Goal: Task Accomplishment & Management: Use online tool/utility

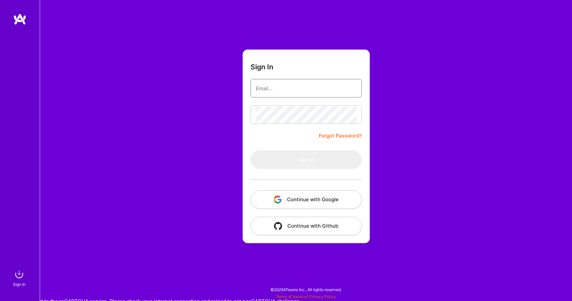
type input "[EMAIL_ADDRESS][DOMAIN_NAME]"
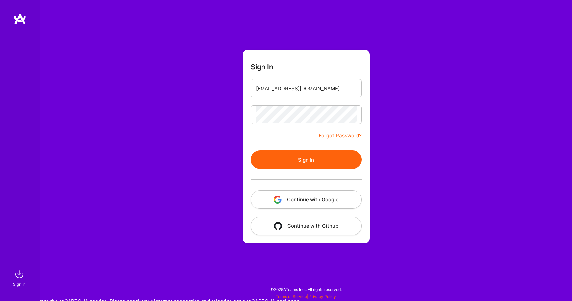
click at [296, 141] on form "Sign In [EMAIL_ADDRESS][DOMAIN_NAME] Forgot Password? Sign In Continue with Goo…" at bounding box center [305, 147] width 127 height 194
click at [310, 157] on button "Sign In" at bounding box center [305, 160] width 111 height 19
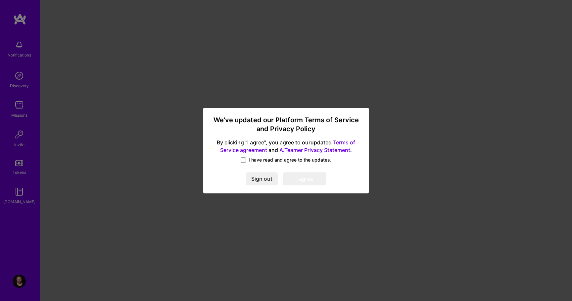
click at [258, 161] on span "I have read and agree to the updates." at bounding box center [289, 160] width 83 height 7
click at [0, 0] on input "I have read and agree to the updates." at bounding box center [0, 0] width 0 height 0
click at [306, 175] on button "I agree" at bounding box center [304, 179] width 43 height 13
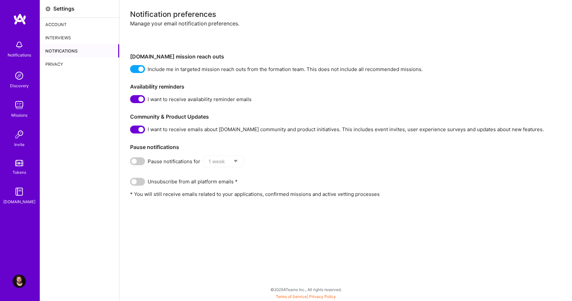
scroll to position [4, 0]
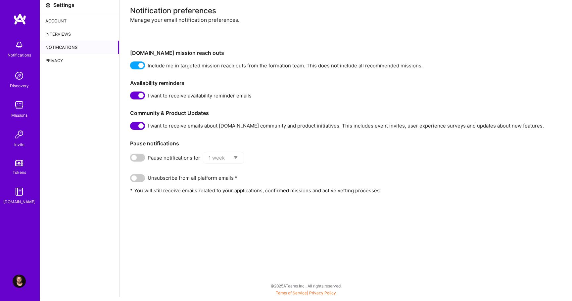
click at [21, 80] on img at bounding box center [19, 75] width 13 height 13
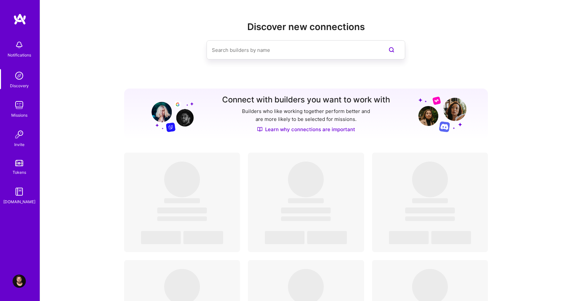
click at [22, 108] on img at bounding box center [19, 105] width 13 height 13
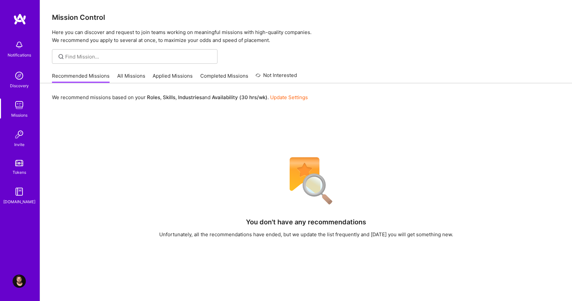
click at [131, 78] on link "All Missions" at bounding box center [131, 77] width 28 height 11
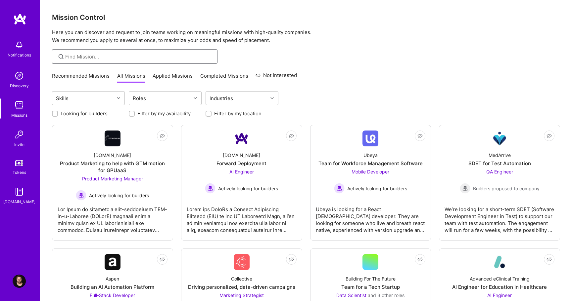
click at [139, 59] on input at bounding box center [138, 56] width 147 height 7
click at [175, 62] on div "design" at bounding box center [134, 56] width 165 height 15
type input "d"
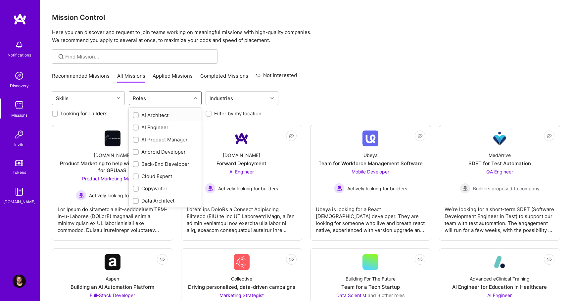
click at [152, 100] on div "Roles" at bounding box center [160, 98] width 62 height 13
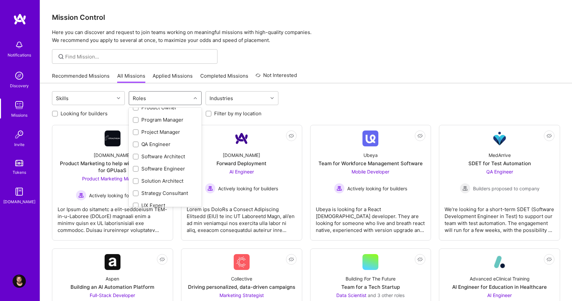
scroll to position [265, 0]
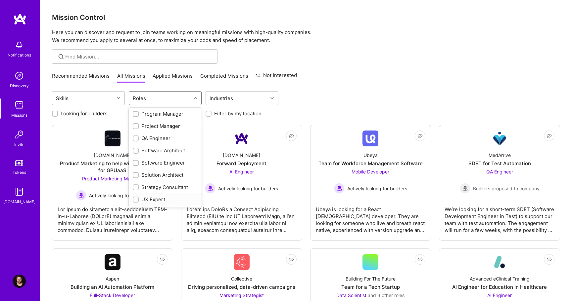
click at [154, 199] on div "UX Expert" at bounding box center [165, 199] width 65 height 7
checkbox input "true"
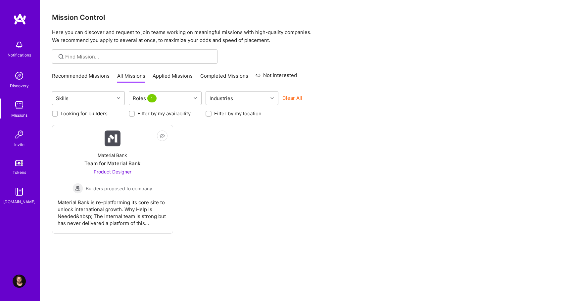
click at [219, 156] on div "Not Interested Material Bank Team for Material Bank Product Designer Builders p…" at bounding box center [306, 179] width 508 height 109
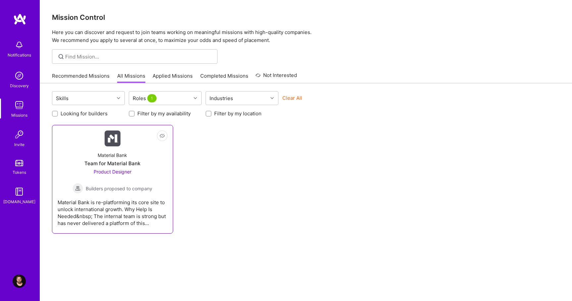
click at [131, 170] on div "Product Designer Builders proposed to company" at bounding box center [112, 180] width 80 height 25
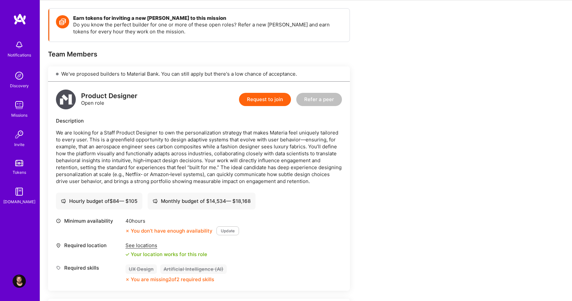
scroll to position [90, 0]
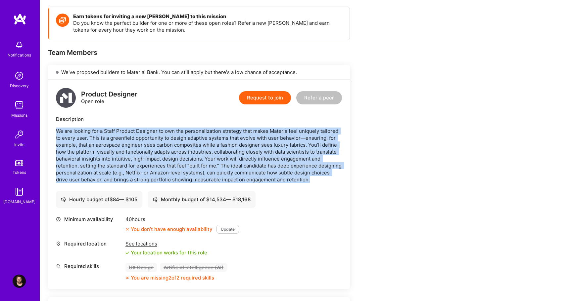
drag, startPoint x: 323, startPoint y: 177, endPoint x: 323, endPoint y: 123, distance: 53.6
click at [323, 123] on div "Description We are looking for a Staff Product Designer to own the personalizat…" at bounding box center [199, 149] width 286 height 67
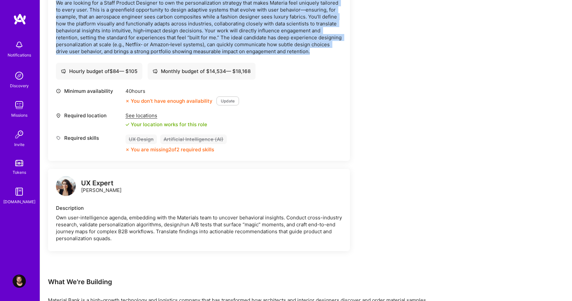
scroll to position [219, 0]
